Goal: Task Accomplishment & Management: Use online tool/utility

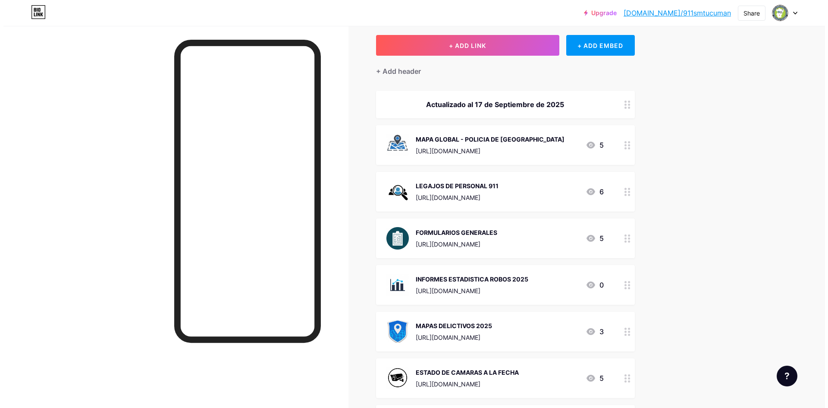
scroll to position [172, 0]
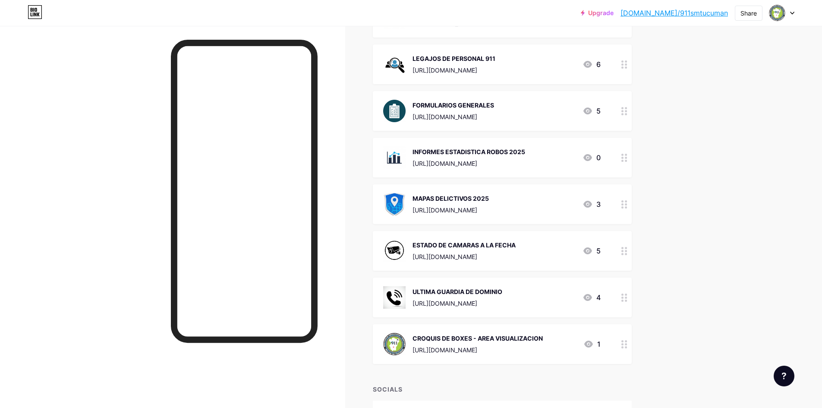
click at [496, 300] on div "[URL][DOMAIN_NAME]" at bounding box center [457, 302] width 90 height 9
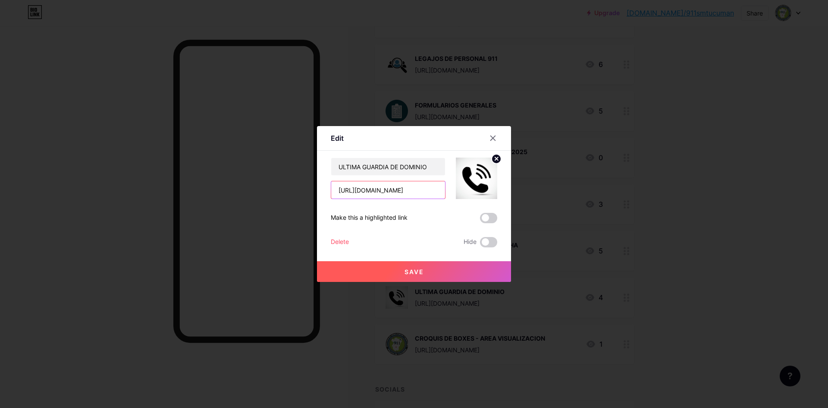
click at [382, 197] on input "[URL][DOMAIN_NAME]" at bounding box center [388, 189] width 114 height 17
paste input "1ALBe6-cfN7qtEuFhGtGaTOOm8bn4Gr"
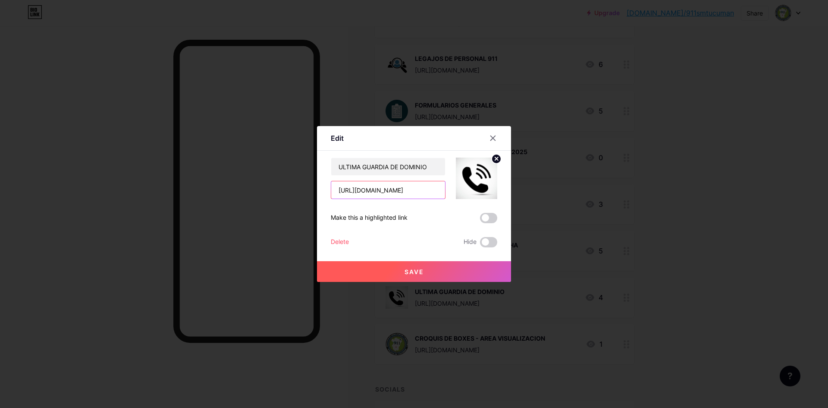
type input "[URL][DOMAIN_NAME]"
click at [405, 270] on span "Save" at bounding box center [414, 271] width 19 height 7
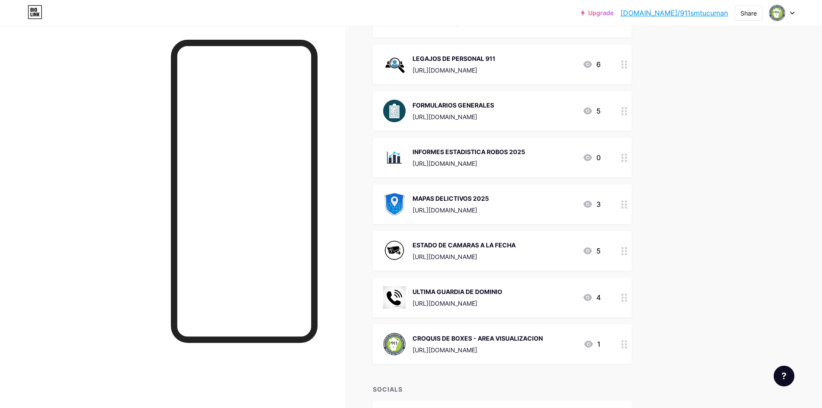
click at [495, 242] on div "ESTADO DE CAMARAS A LA FECHA" at bounding box center [463, 244] width 103 height 9
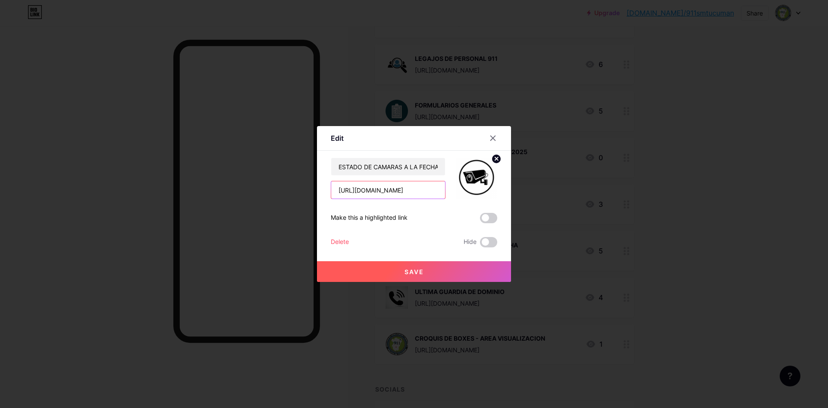
click at [411, 189] on input "[URL][DOMAIN_NAME]" at bounding box center [388, 189] width 114 height 17
paste input "[URL][DOMAIN_NAME]"
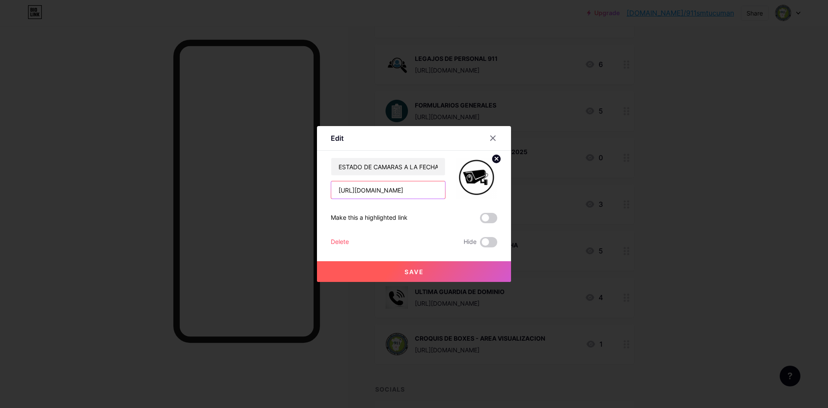
type input "[URL][DOMAIN_NAME]"
click at [444, 270] on button "Save" at bounding box center [414, 271] width 194 height 21
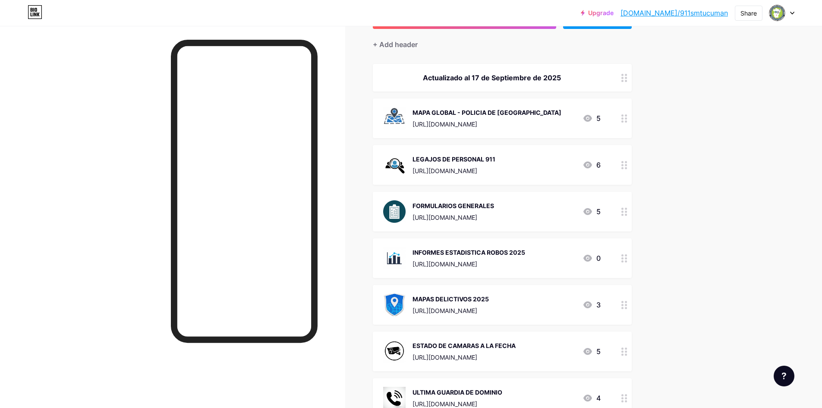
scroll to position [0, 0]
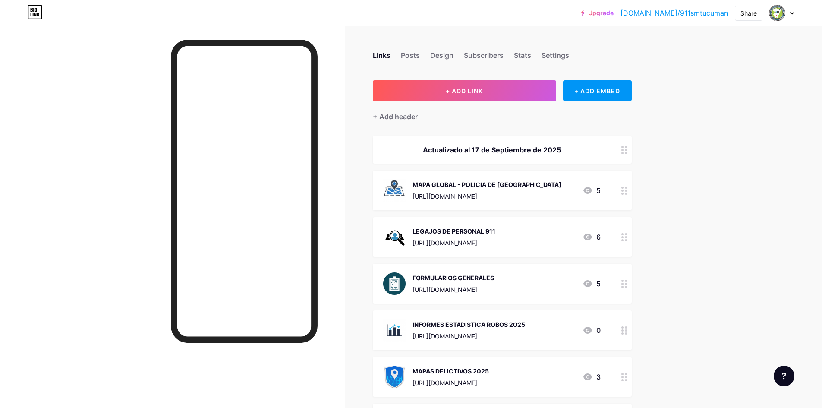
click at [423, 56] on div "Links Posts Design Subscribers Stats Settings" at bounding box center [502, 51] width 259 height 30
click at [527, 53] on div "Stats" at bounding box center [522, 58] width 17 height 16
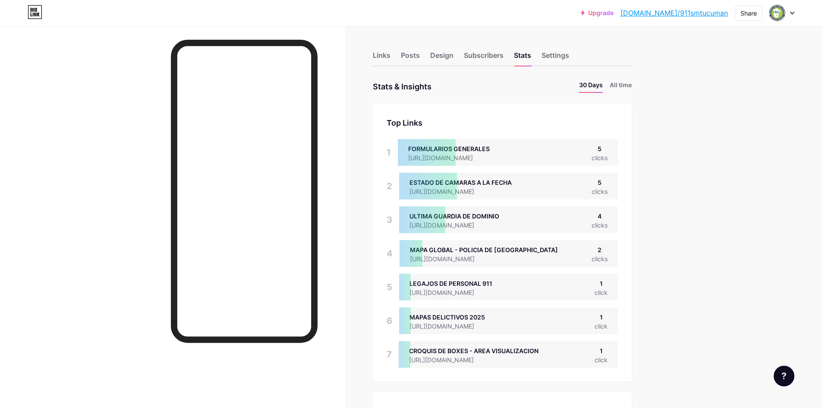
scroll to position [408, 822]
click at [630, 86] on li "All time" at bounding box center [620, 86] width 22 height 13
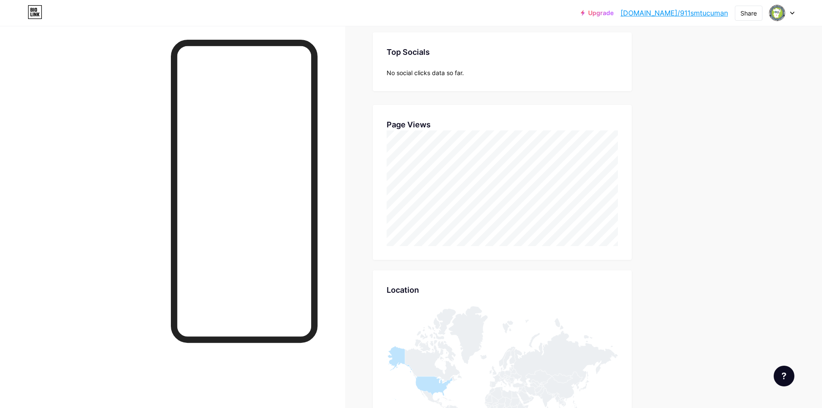
scroll to position [157, 0]
